Goal: Register for event/course

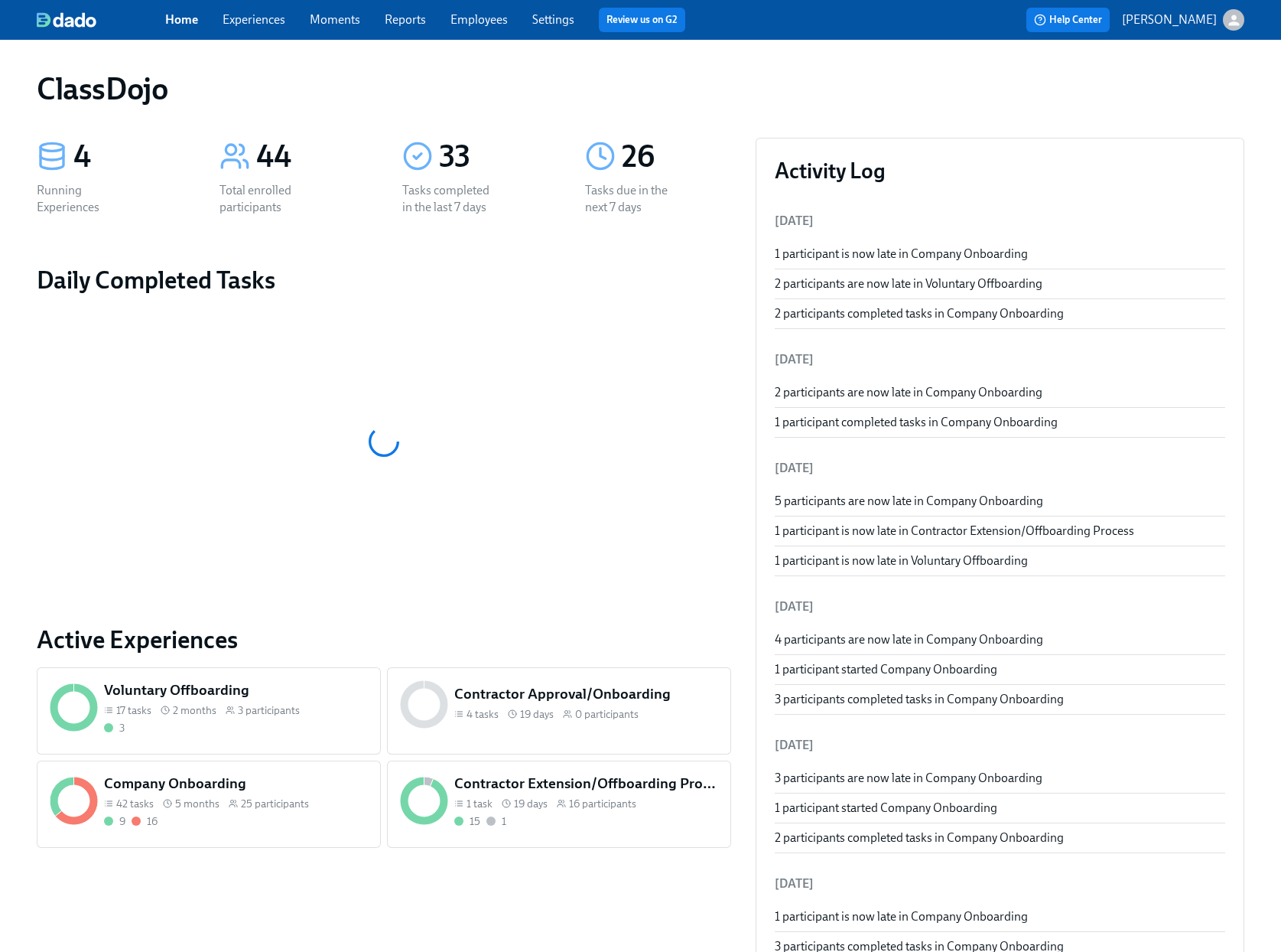
click at [261, 825] on div "9 16" at bounding box center [236, 821] width 264 height 15
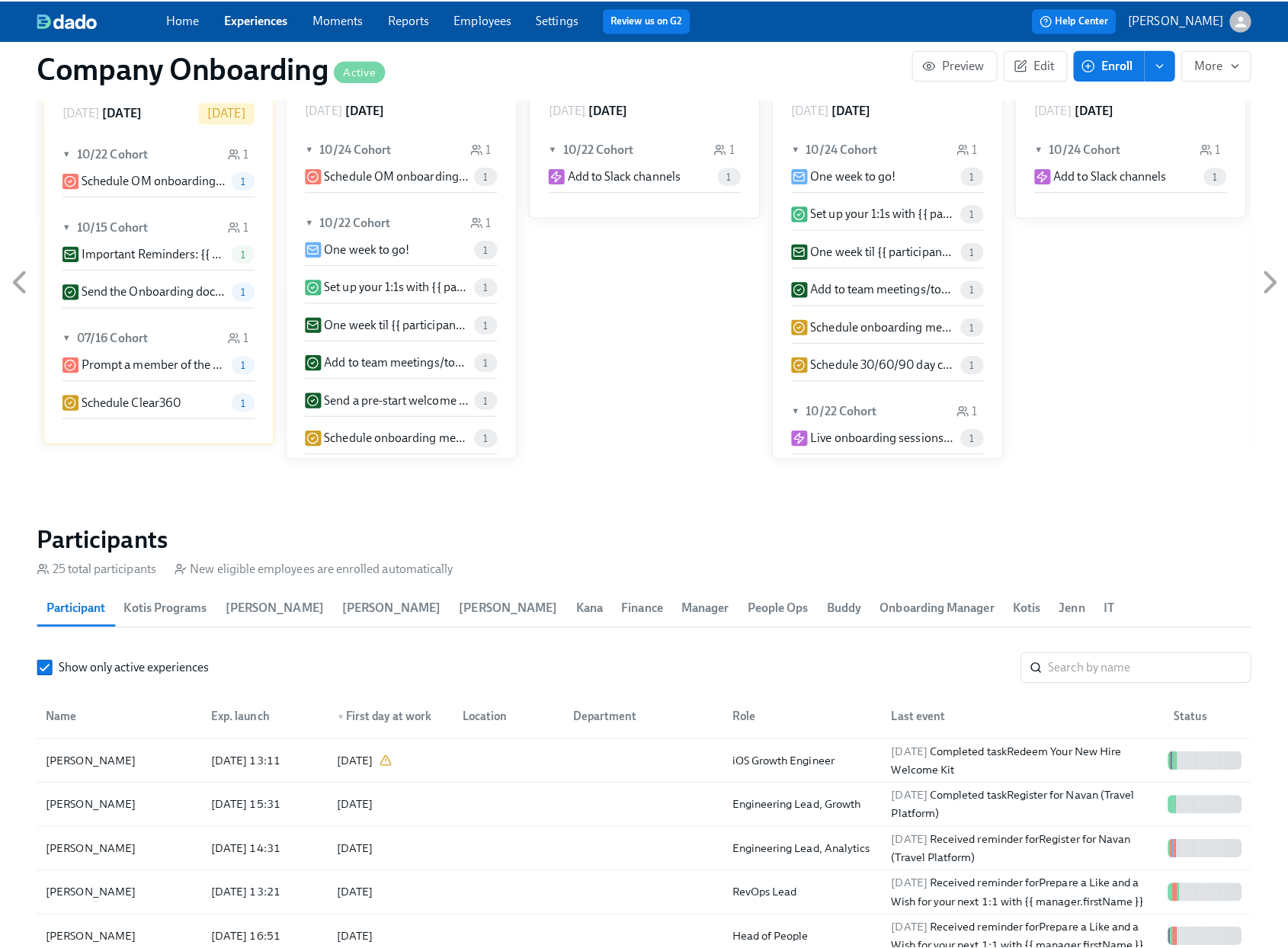
scroll to position [1695, 0]
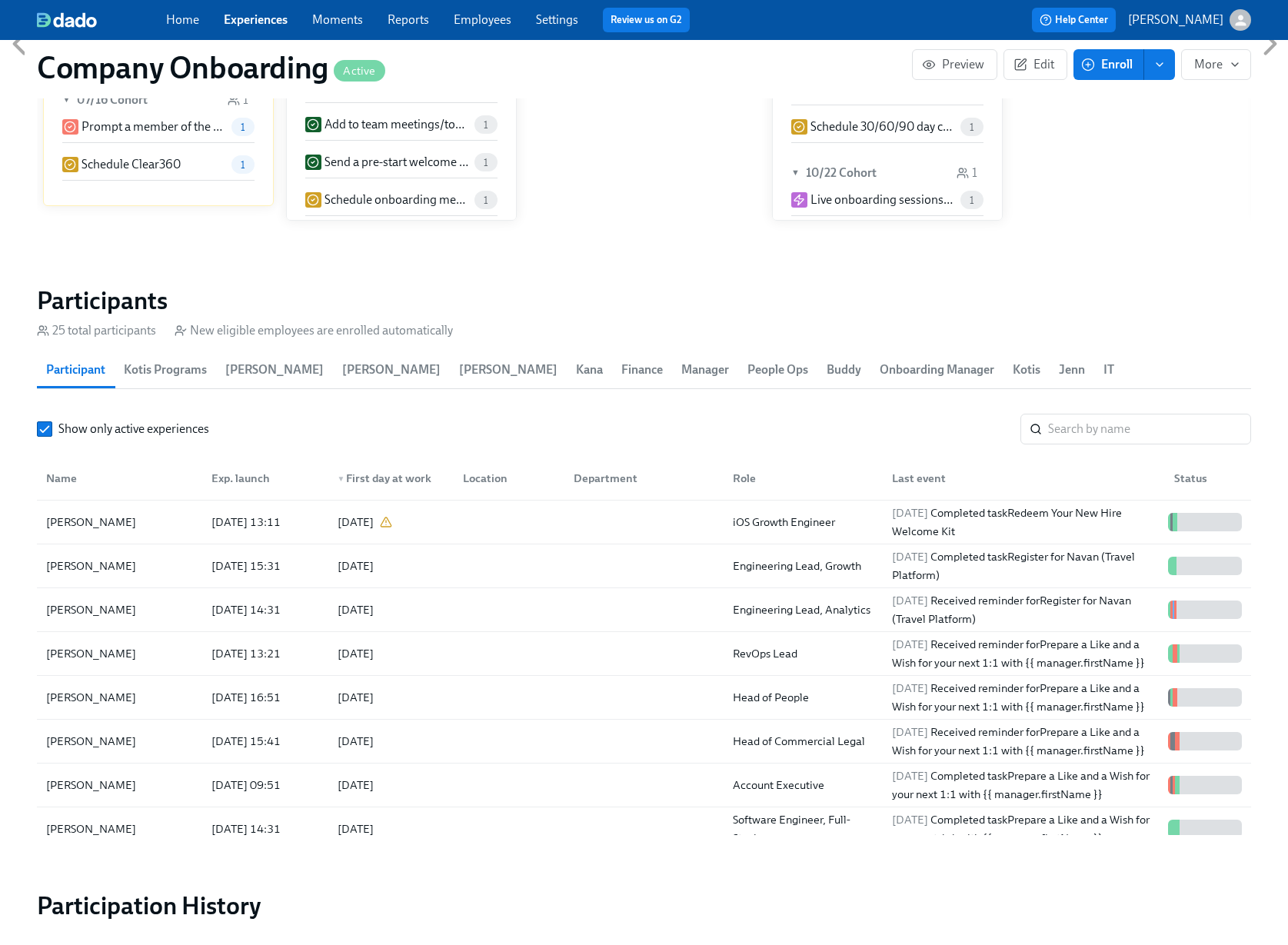
click at [1118, 68] on span "Enroll" at bounding box center [1109, 64] width 49 height 15
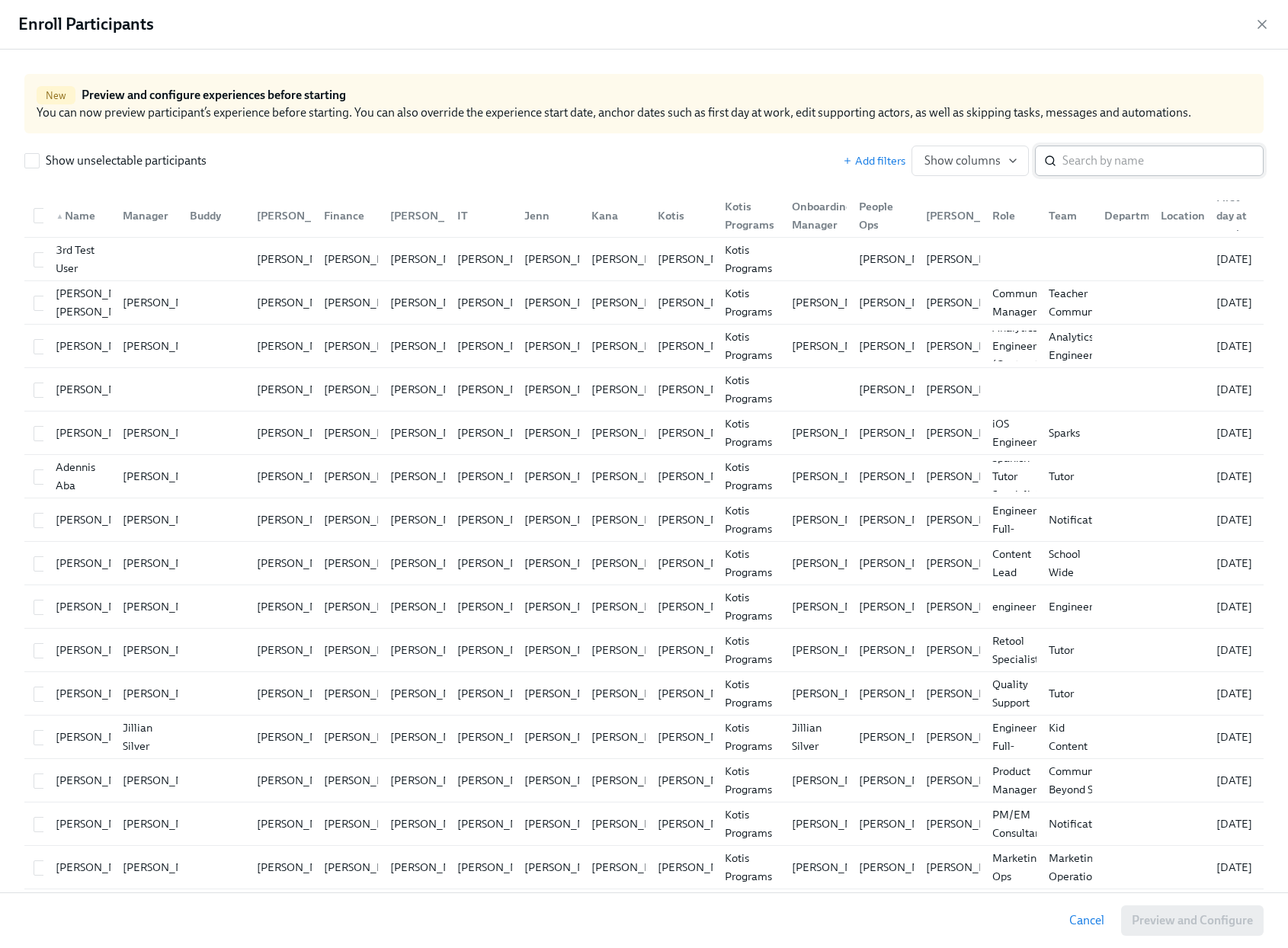
click at [1088, 169] on input "search" at bounding box center [1163, 161] width 201 height 31
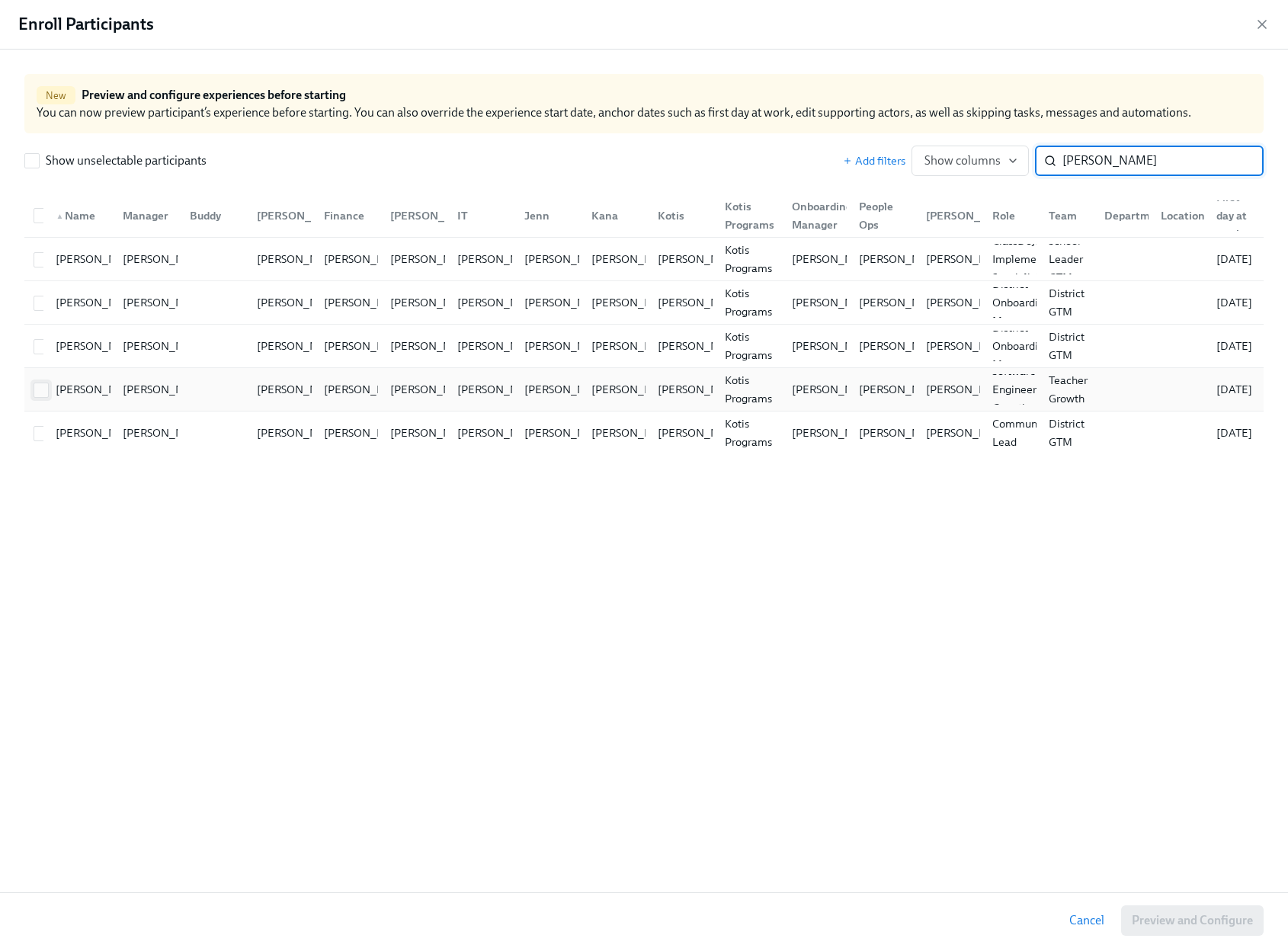
type input "ashley"
click at [40, 391] on input "checkbox" at bounding box center [41, 390] width 14 height 14
checkbox input "true"
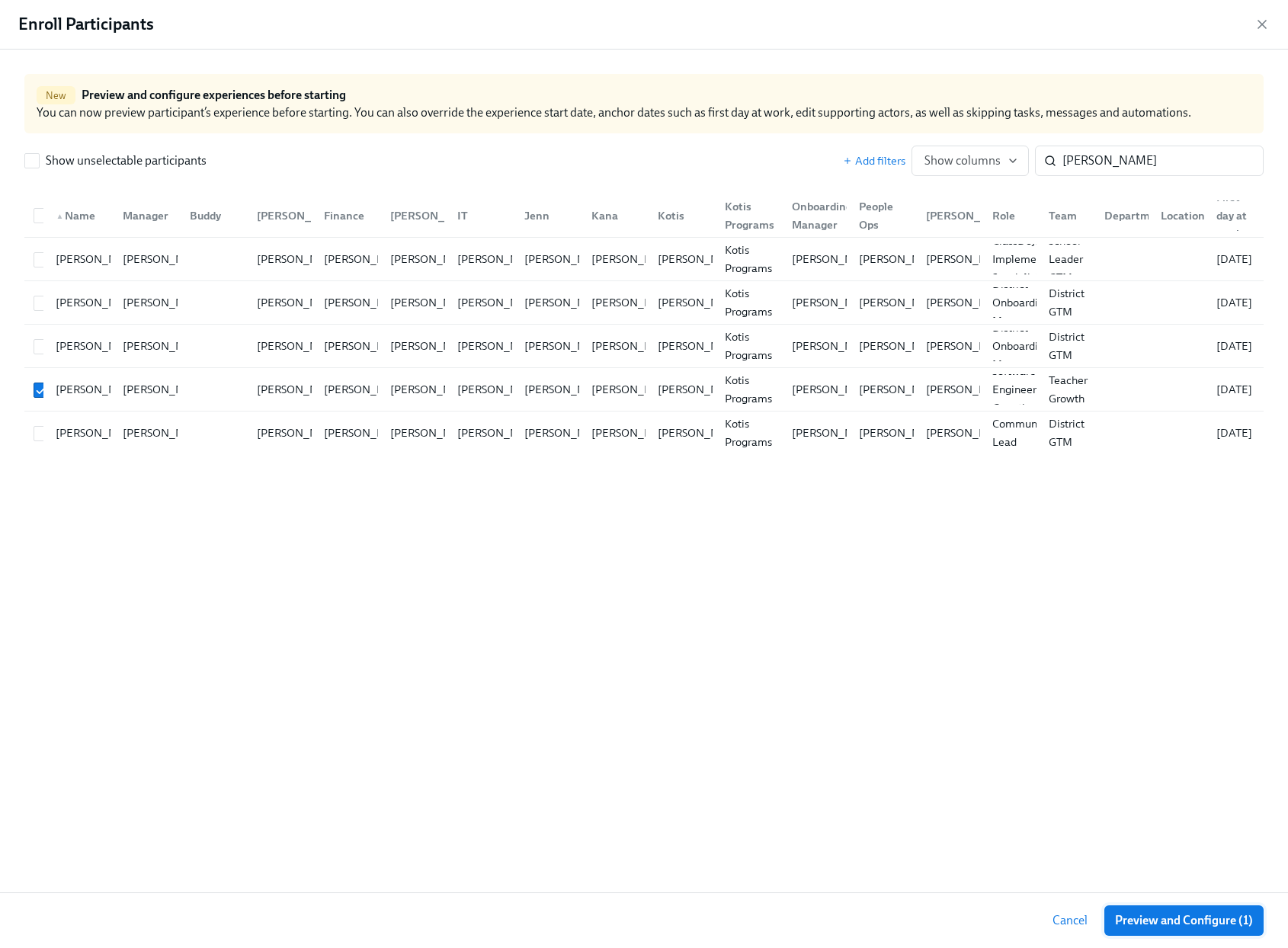
click at [1180, 918] on span "Preview and Configure (1)" at bounding box center [1184, 920] width 138 height 15
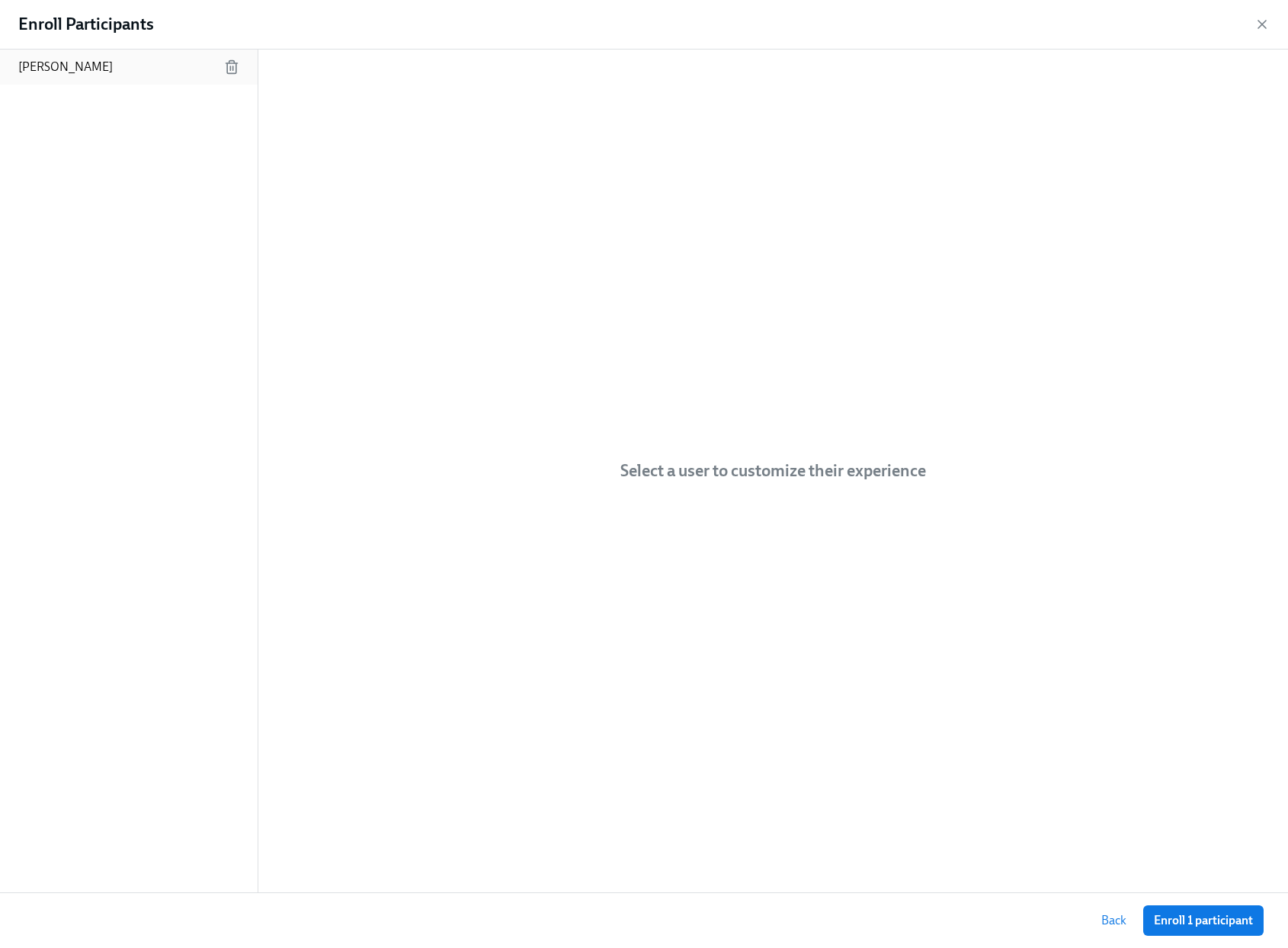
click at [64, 59] on p "[PERSON_NAME]" at bounding box center [66, 67] width 95 height 17
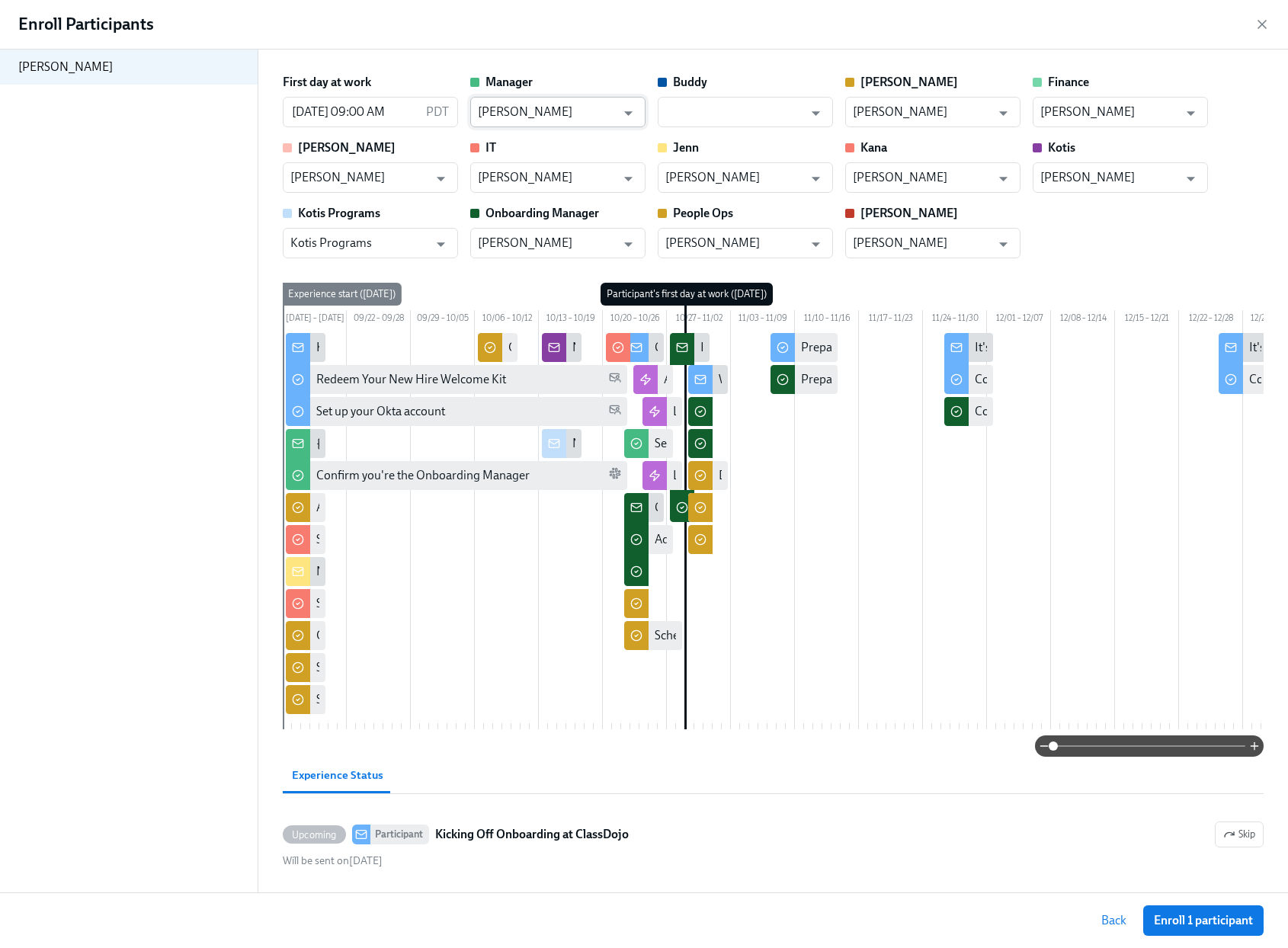
click at [559, 114] on input "[PERSON_NAME]" at bounding box center [547, 112] width 138 height 31
click at [592, 157] on li "Priscila Bey" at bounding box center [558, 149] width 175 height 26
type input "Priscila Bey"
click at [587, 234] on input "[PERSON_NAME]" at bounding box center [547, 243] width 138 height 31
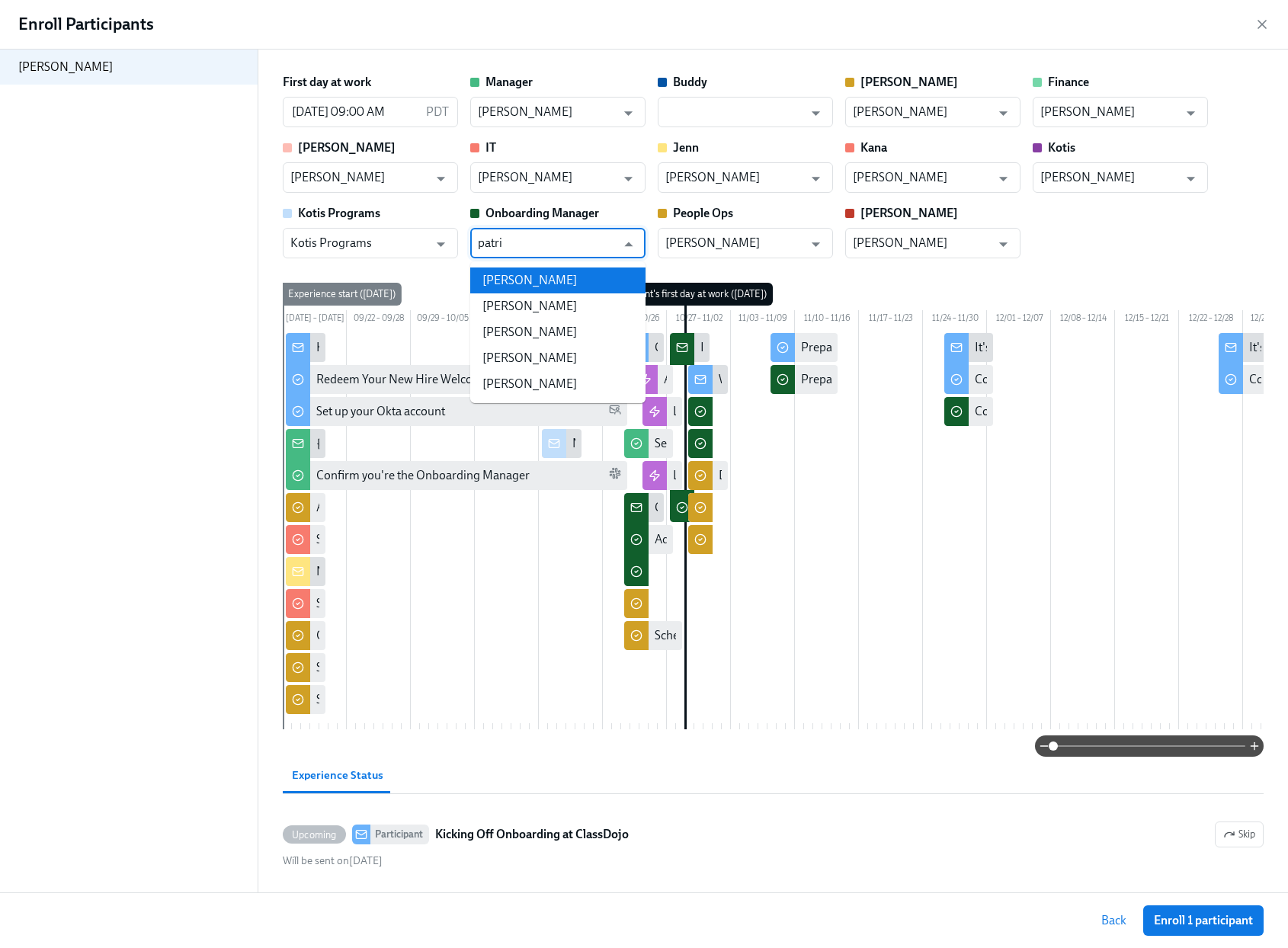
click at [567, 287] on li "Patrick Herrmann" at bounding box center [558, 280] width 175 height 26
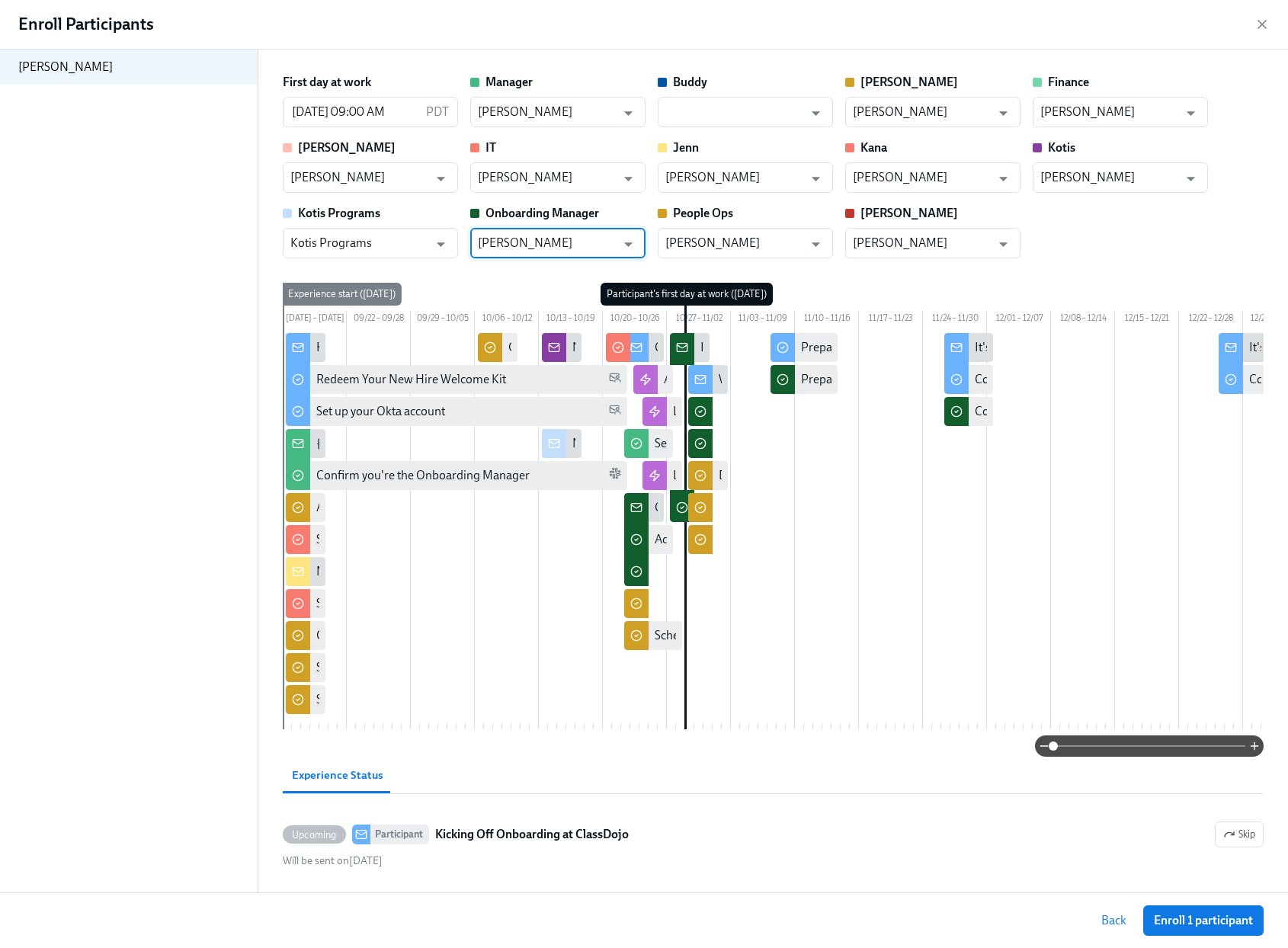
type input "Patrick Herrmann"
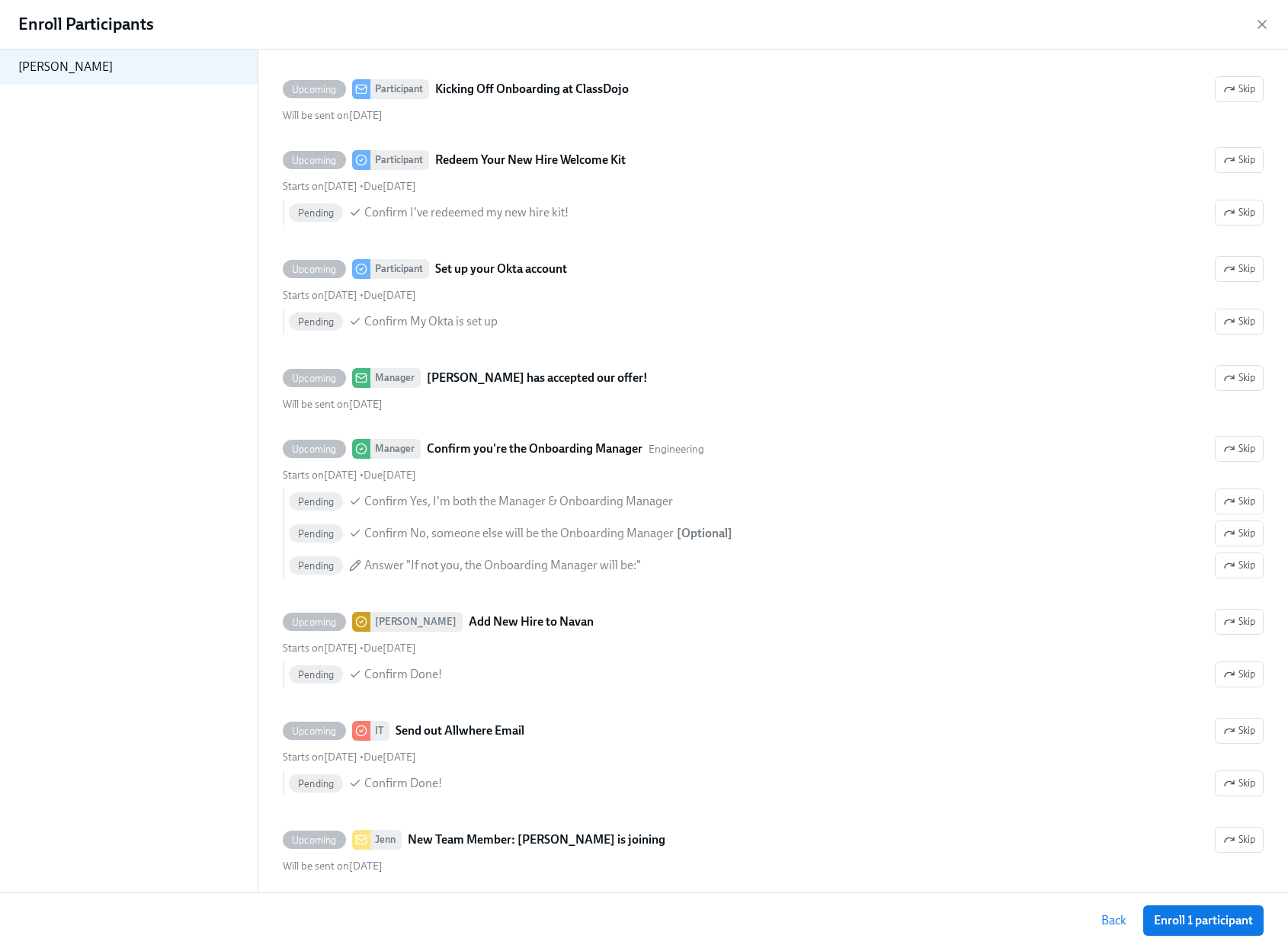
scroll to position [749, 0]
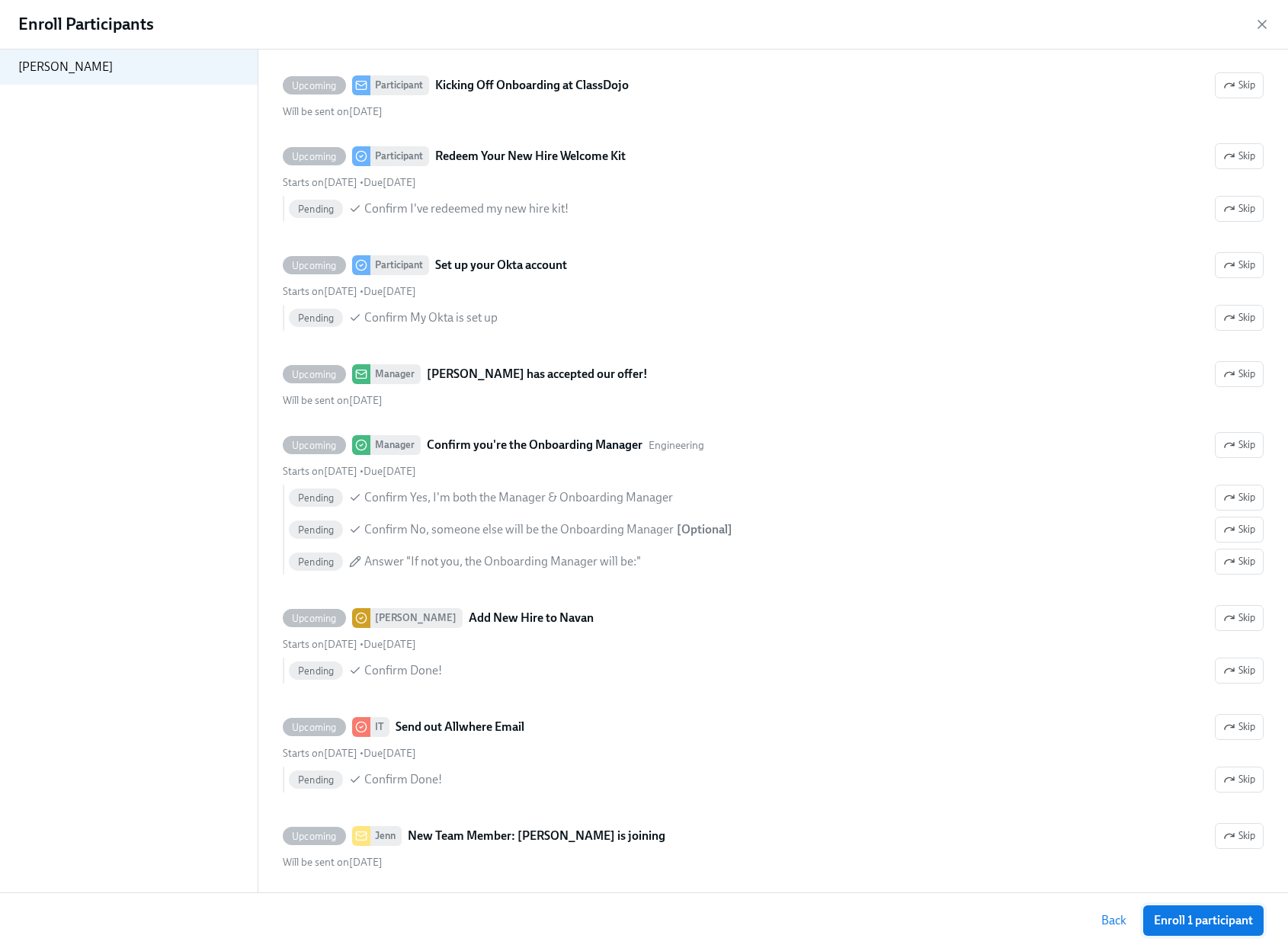
click at [1218, 923] on span "Enroll 1 participant" at bounding box center [1203, 920] width 99 height 15
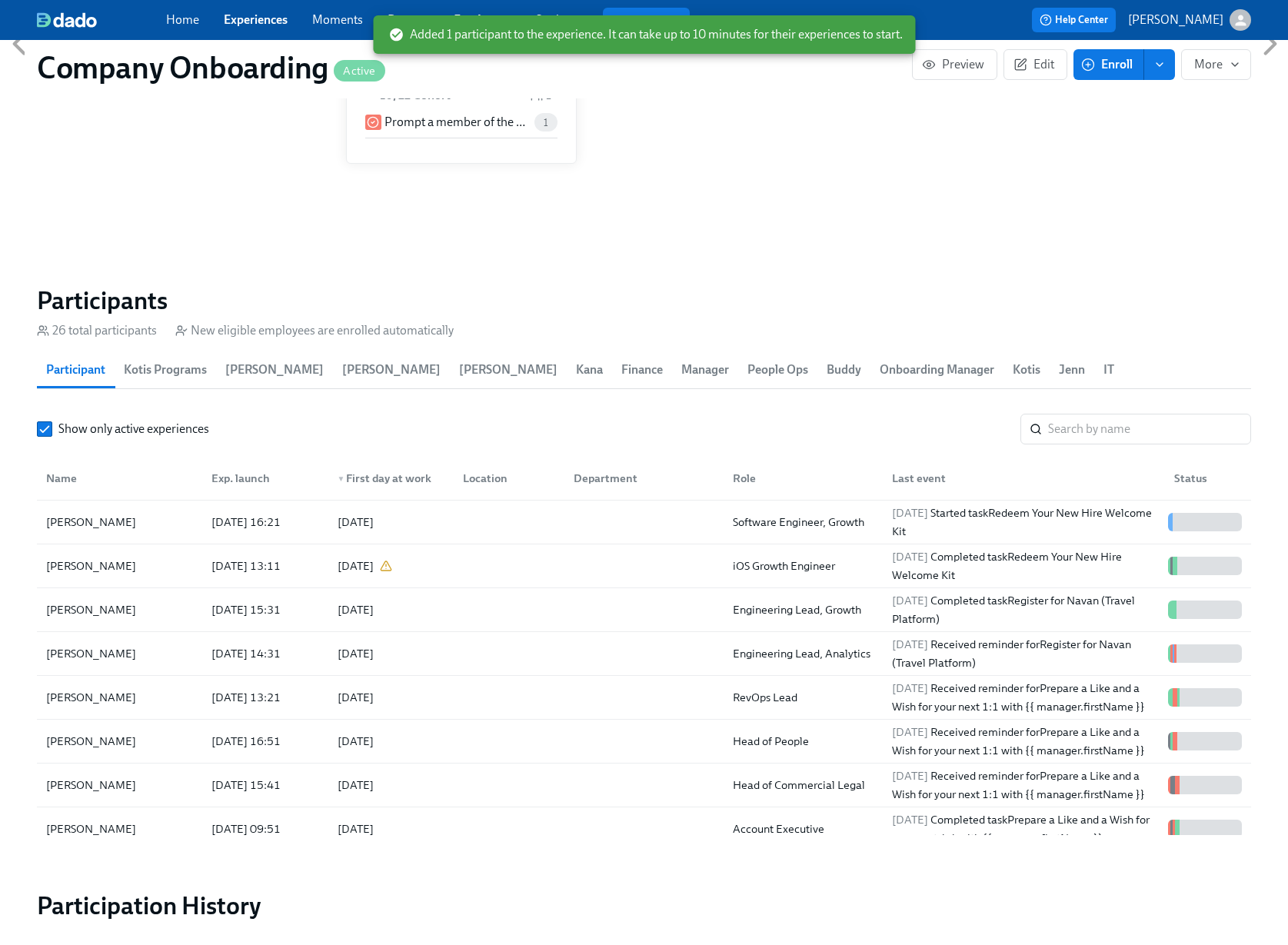
scroll to position [0, 36446]
click at [974, 17] on div "Help Center Karmen Tang" at bounding box center [980, 19] width 543 height 24
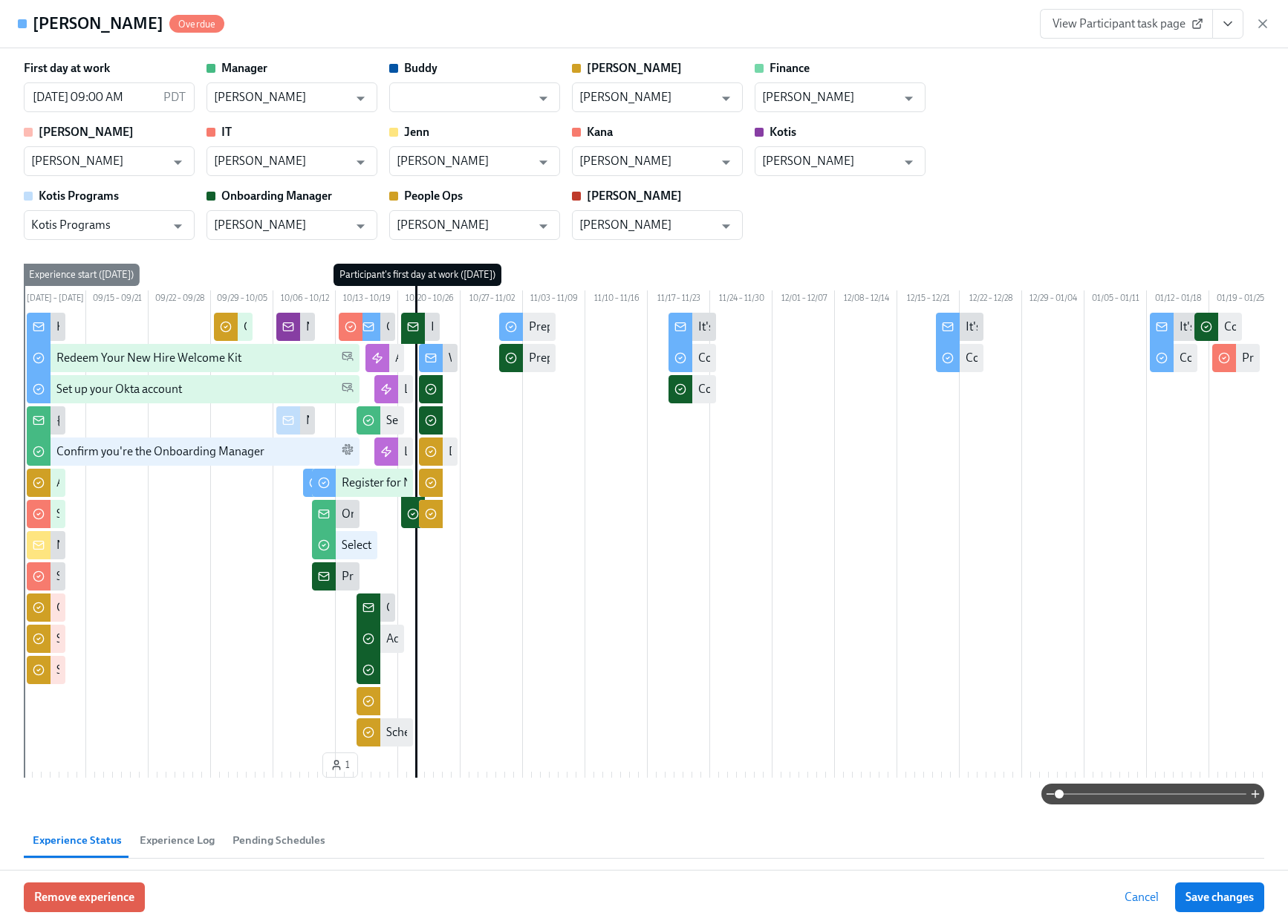
scroll to position [164, 0]
